Goal: Information Seeking & Learning: Find specific fact

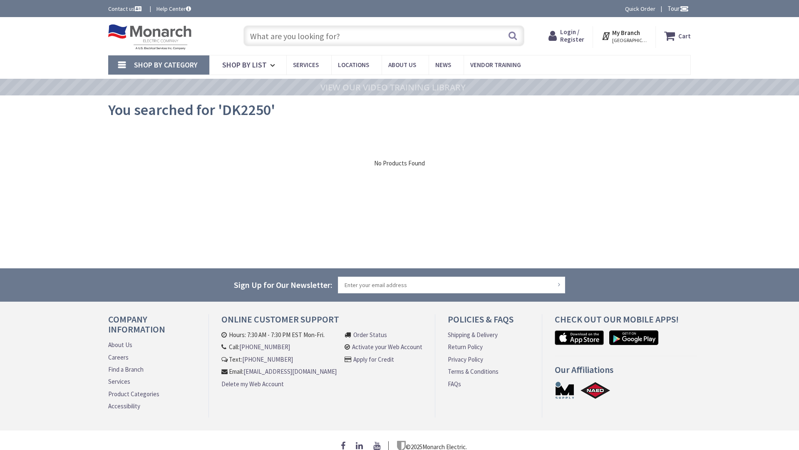
type input "Liberty Park, [STREET_ADDRESS]"
